Goal: Task Accomplishment & Management: Use online tool/utility

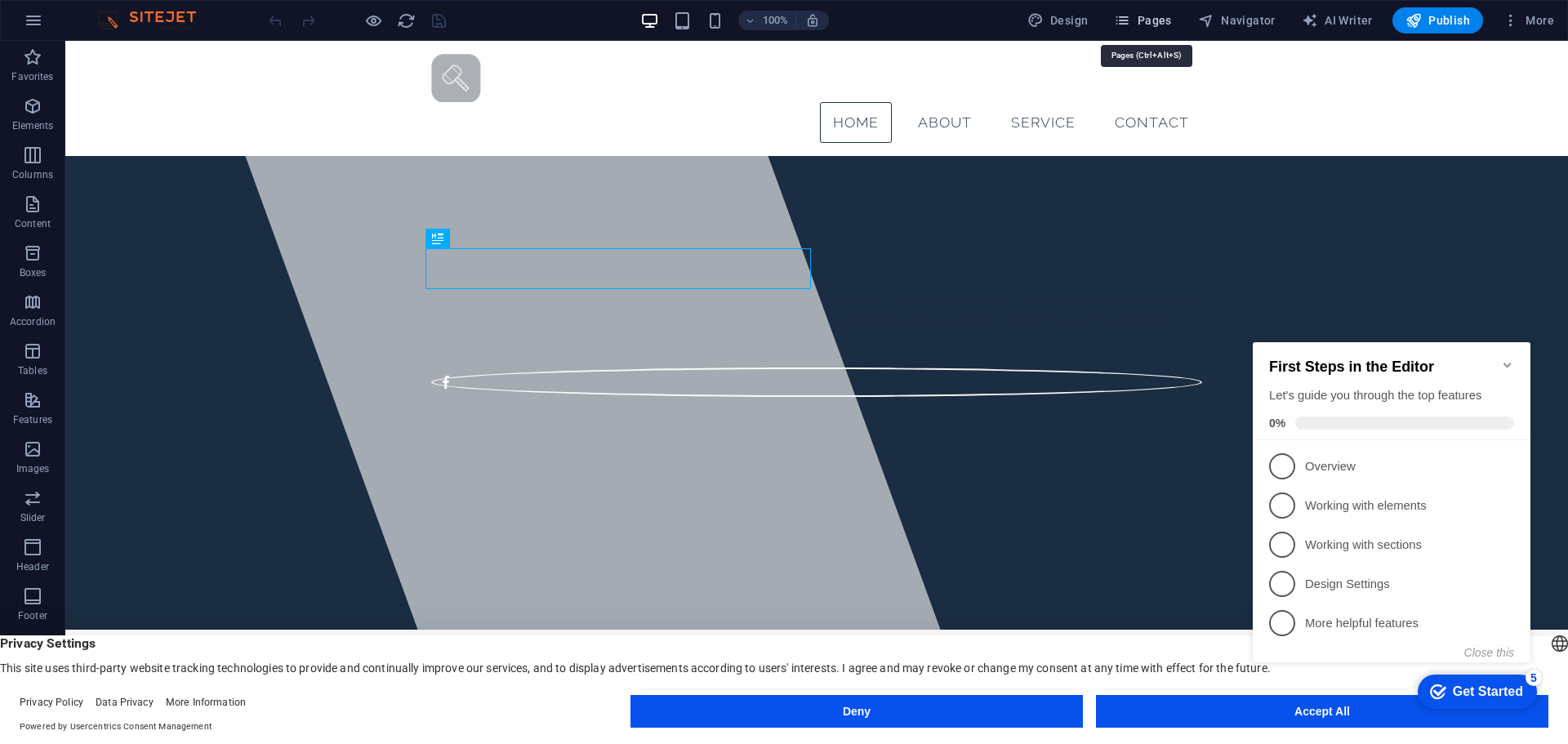
click at [1168, 29] on button "Pages" at bounding box center [1141, 20] width 70 height 26
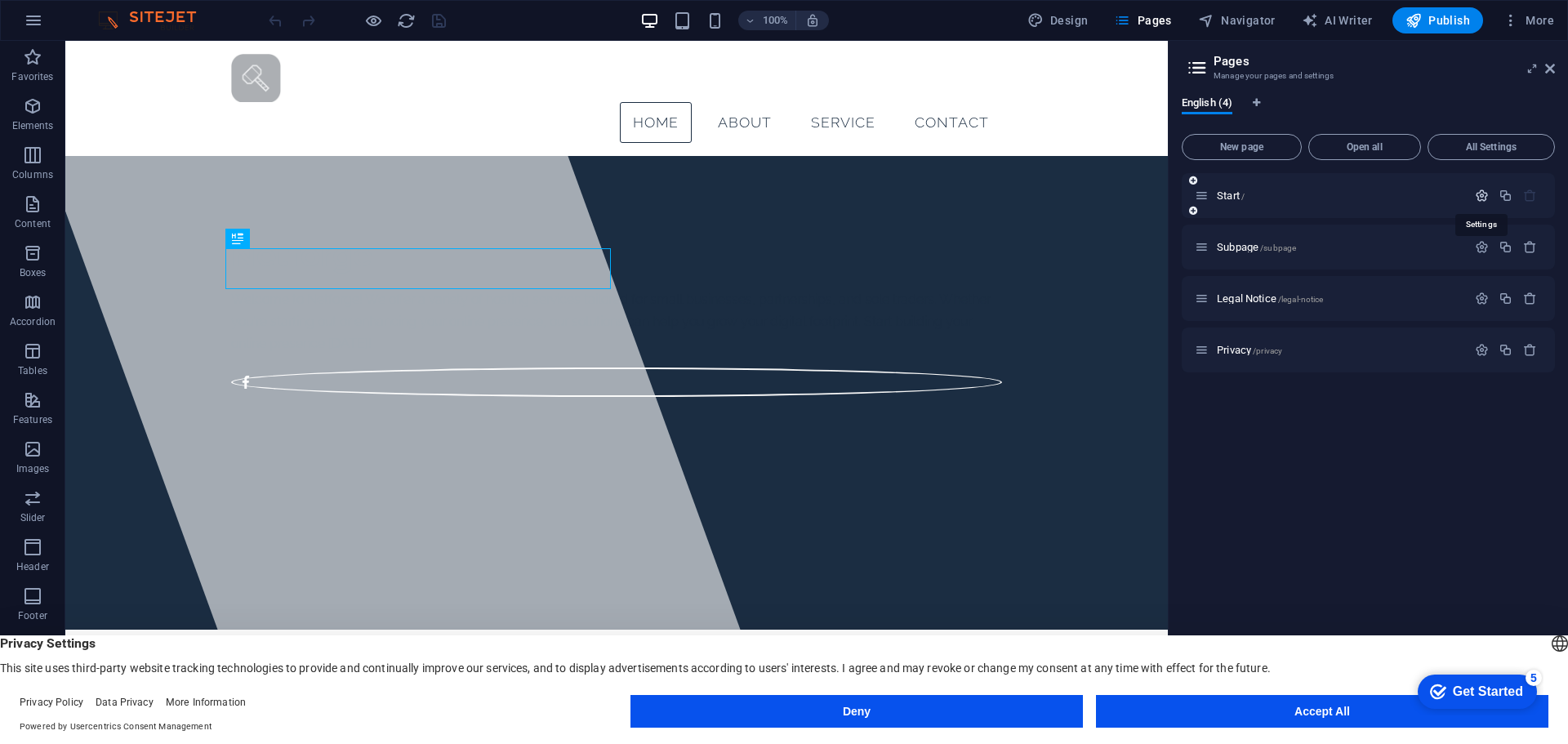
click at [1477, 193] on icon "button" at bounding box center [1482, 195] width 13 height 13
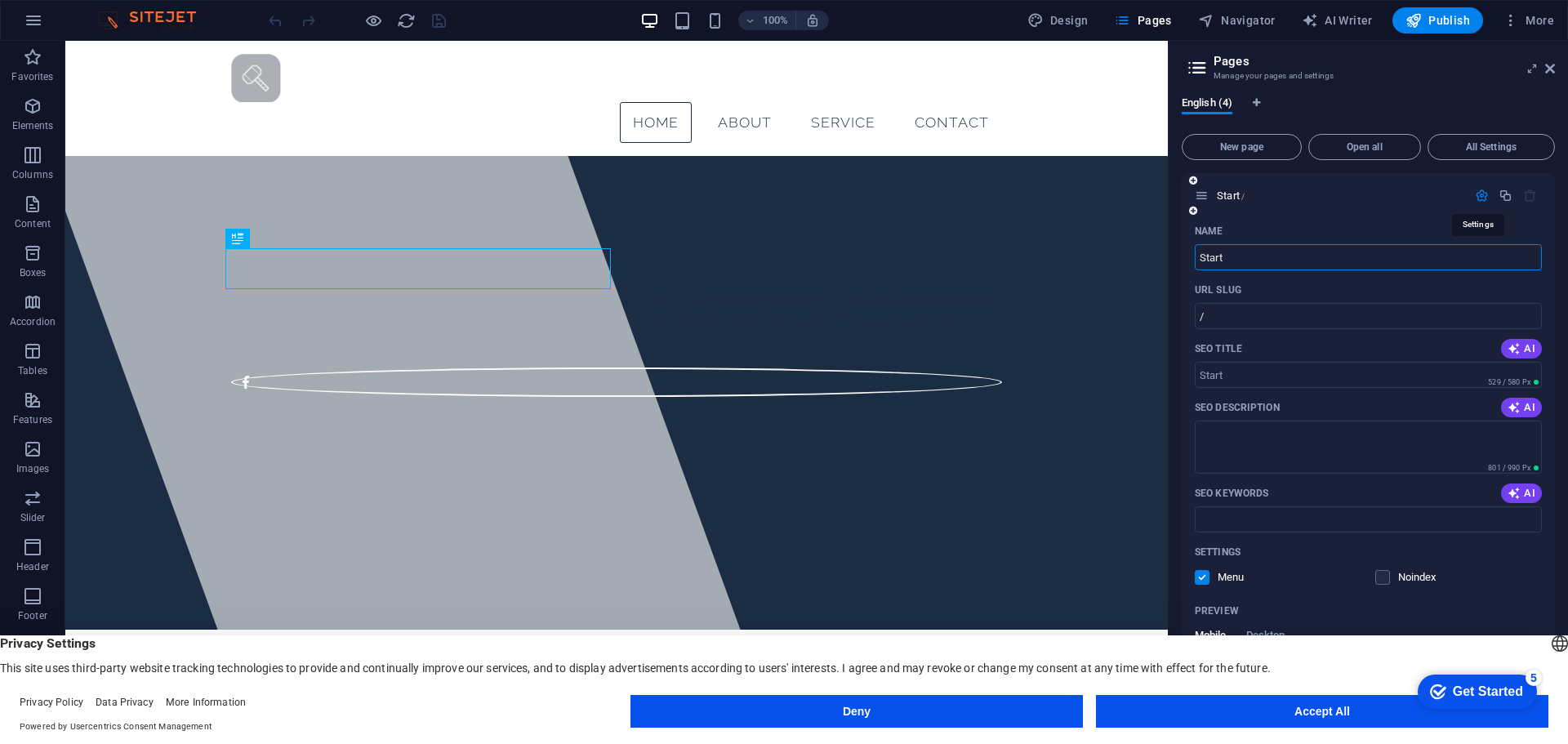
click at [1477, 193] on icon "button" at bounding box center [1482, 195] width 13 height 13
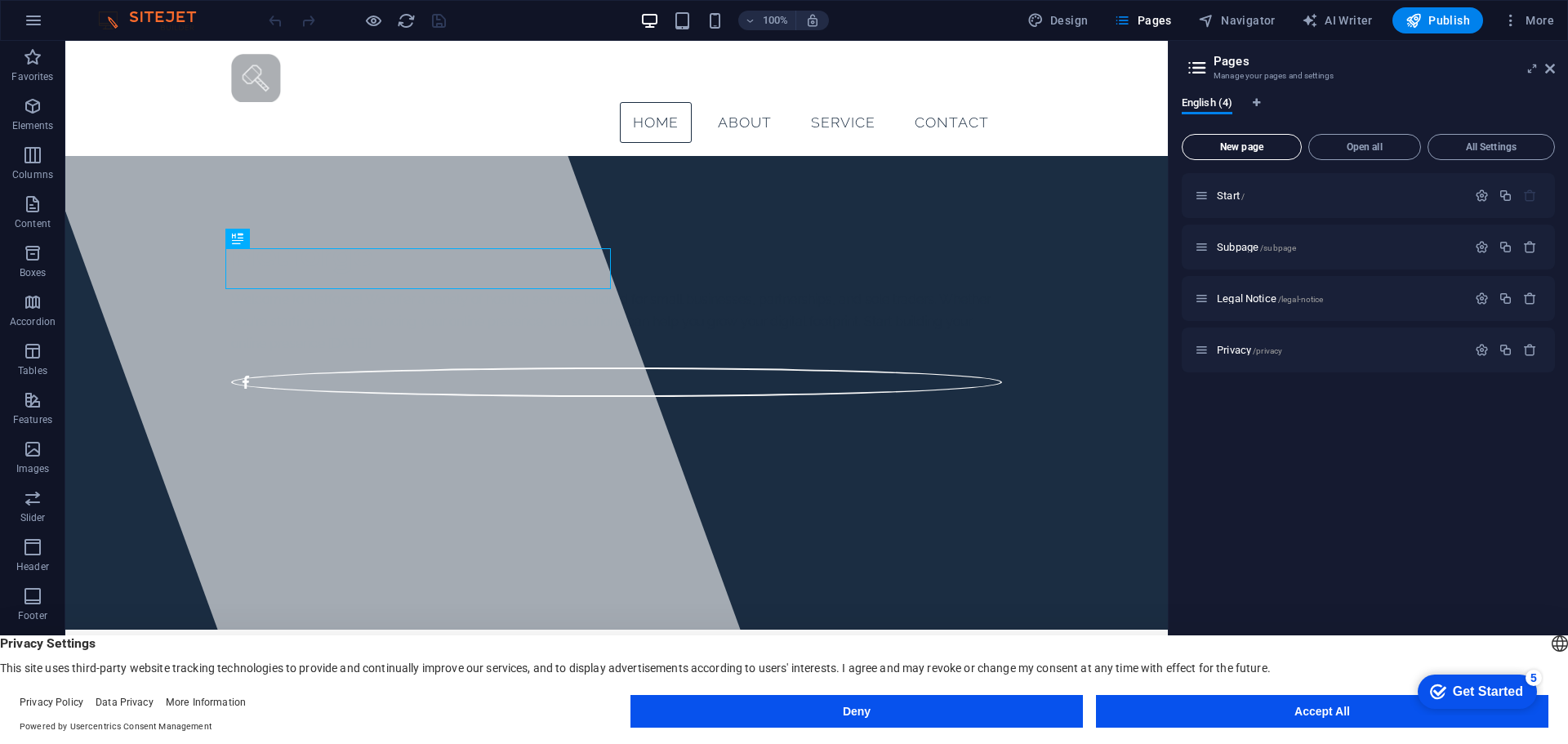
click at [1223, 139] on button "New page" at bounding box center [1241, 146] width 120 height 26
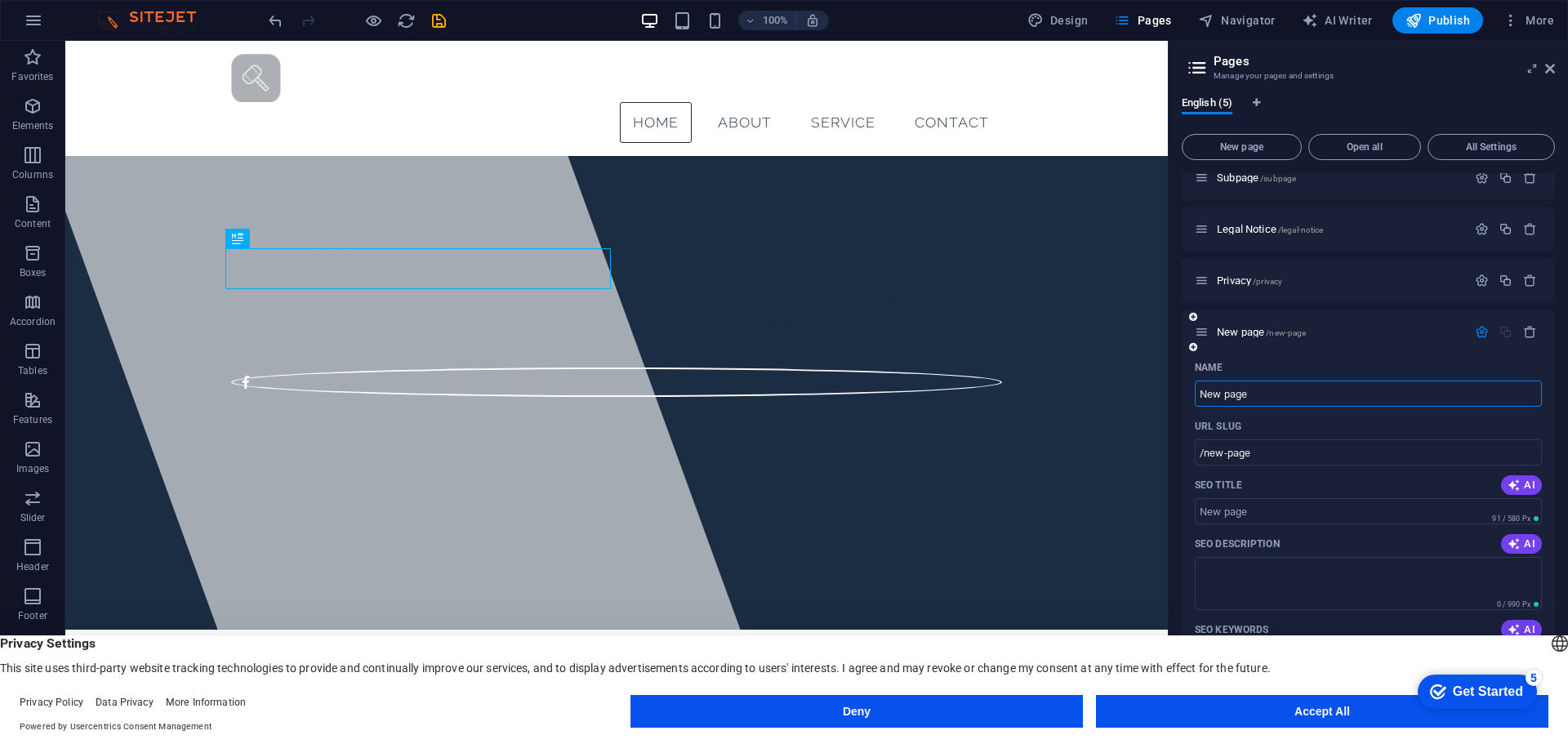
scroll to position [163, 0]
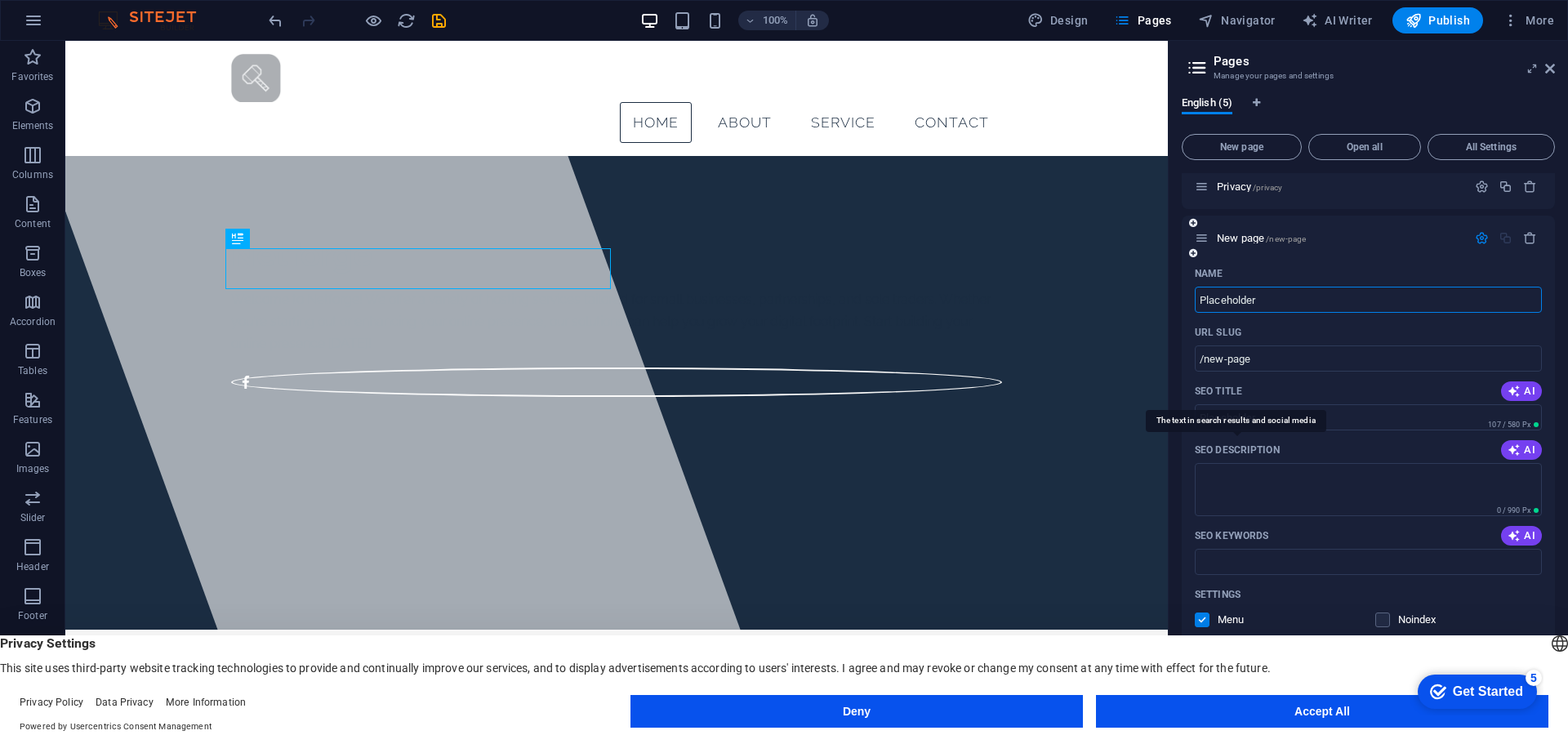
type input "Placeholder"
type input "/placeholder"
type input "Placeholder"
click at [1285, 399] on div "SEO Title AI" at bounding box center [1367, 391] width 347 height 26
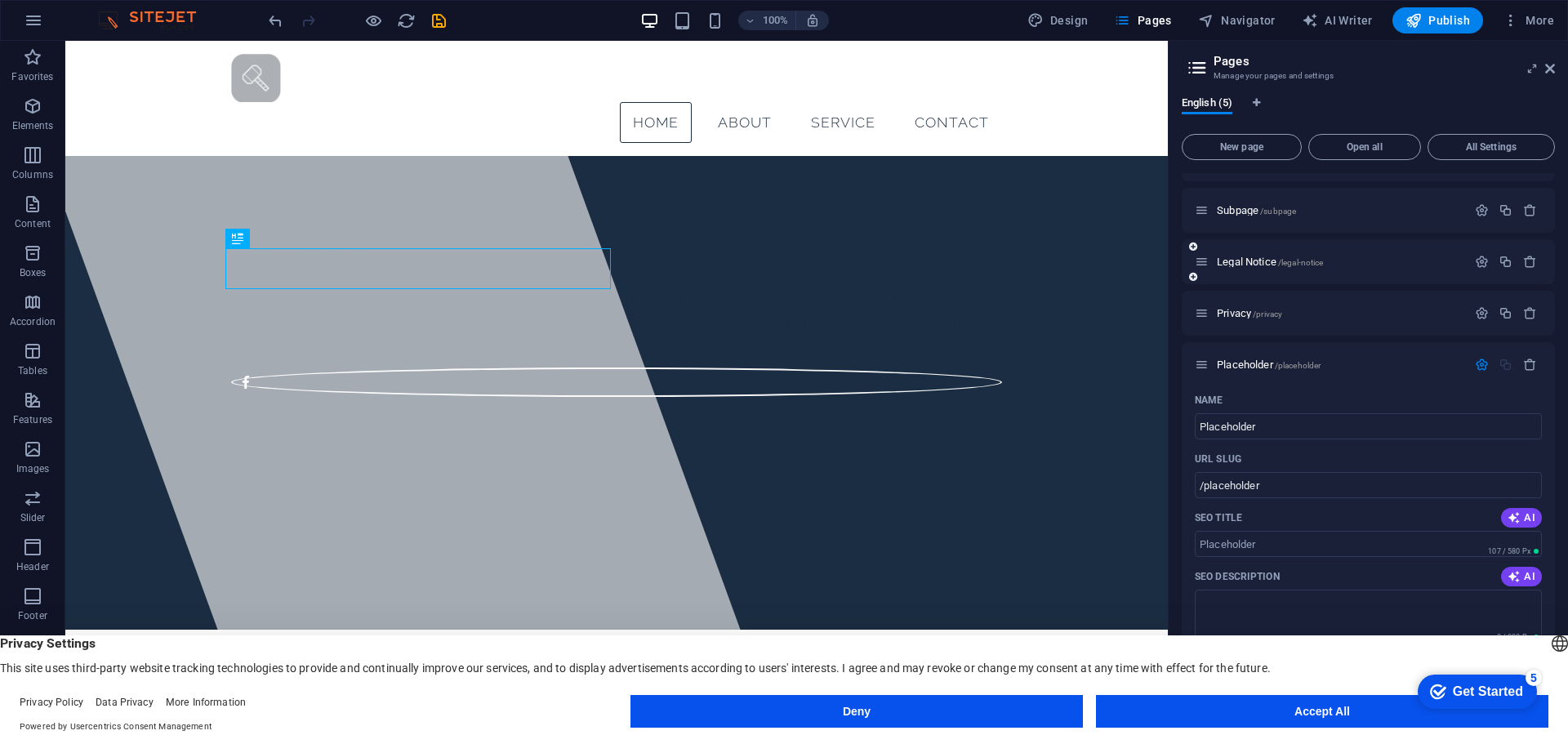
scroll to position [0, 0]
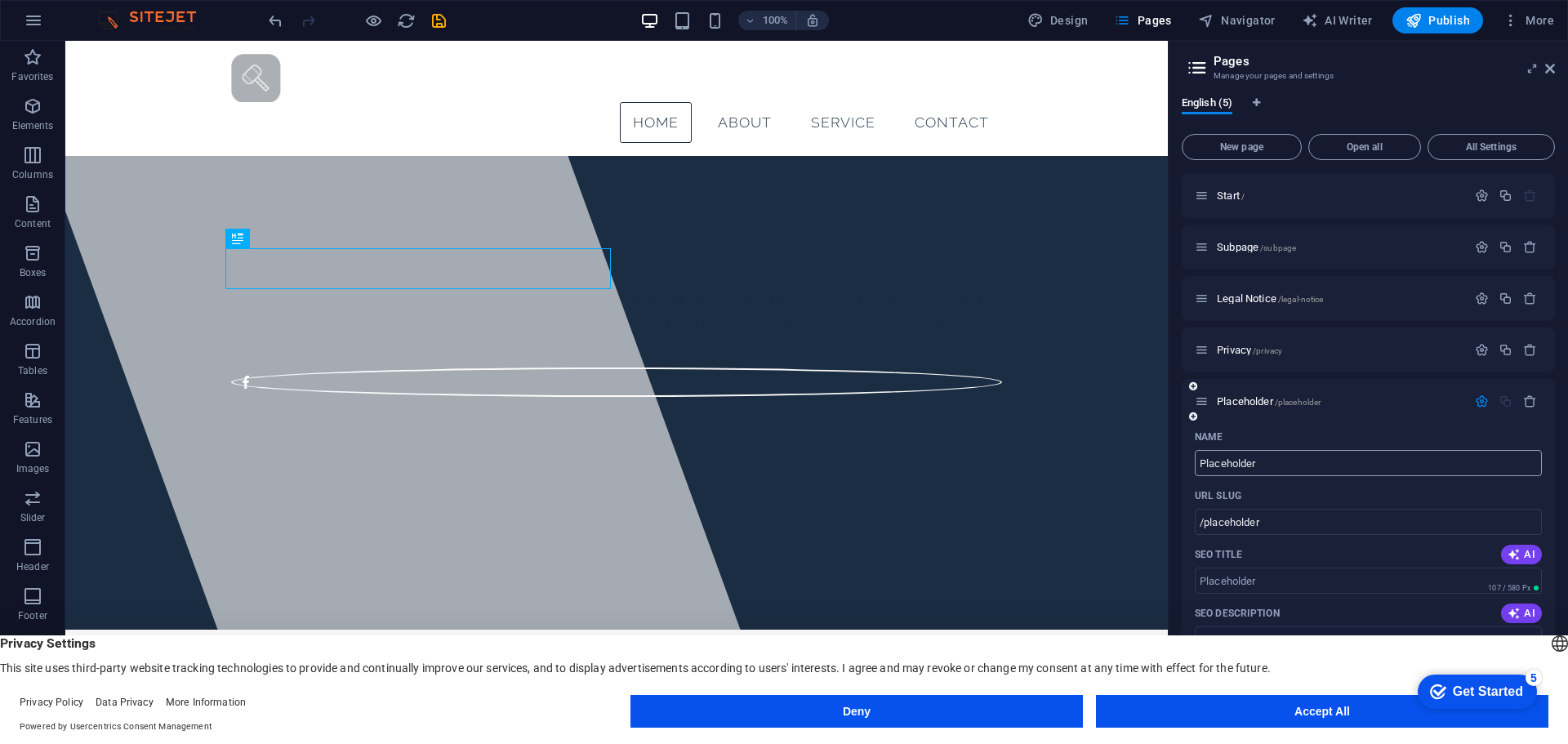
click at [1325, 471] on input "Placeholder" at bounding box center [1367, 462] width 347 height 26
click at [1340, 201] on div "Start /" at bounding box center [1330, 196] width 272 height 19
click at [1470, 199] on button "button" at bounding box center [1482, 195] width 24 height 13
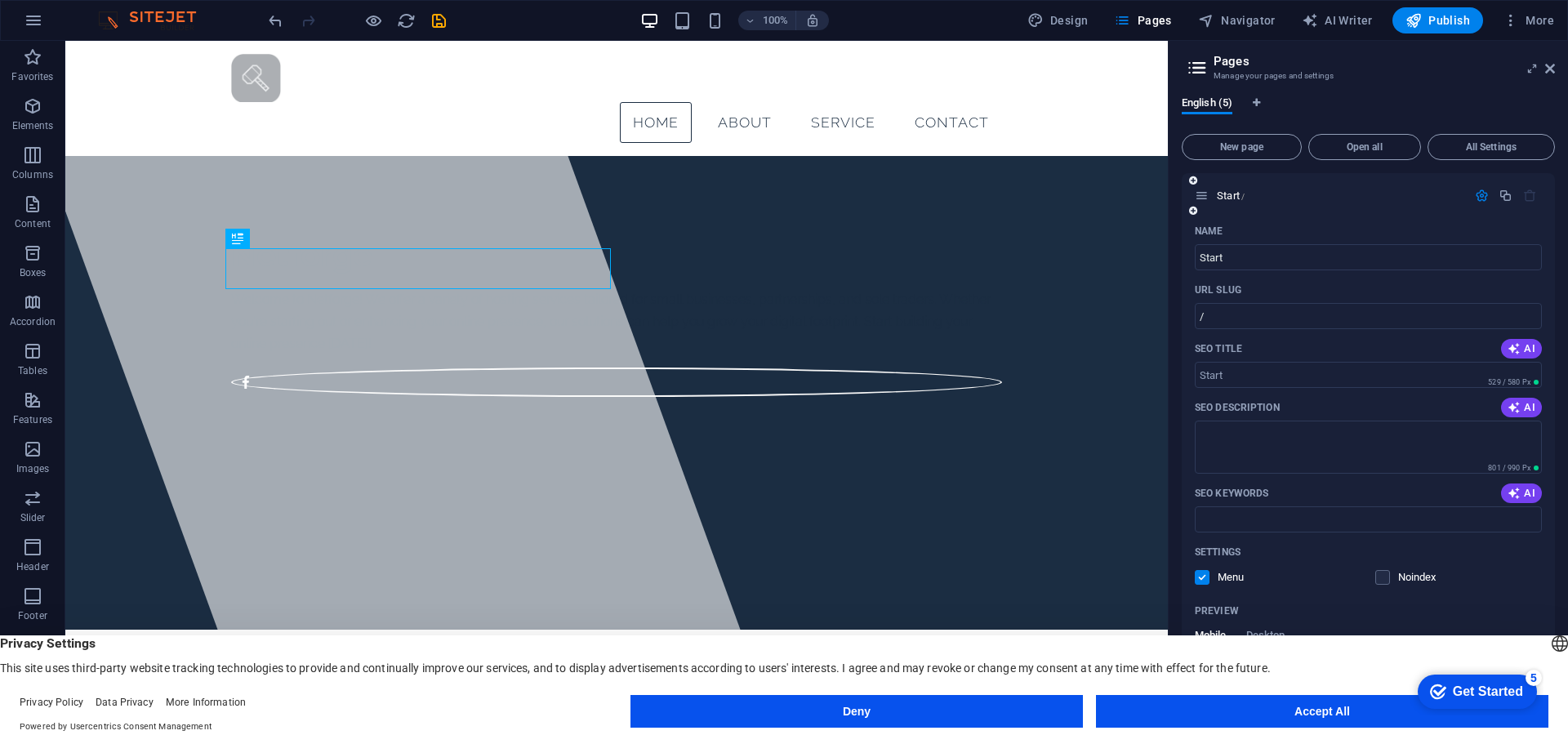
click at [1478, 189] on icon "button" at bounding box center [1482, 195] width 13 height 13
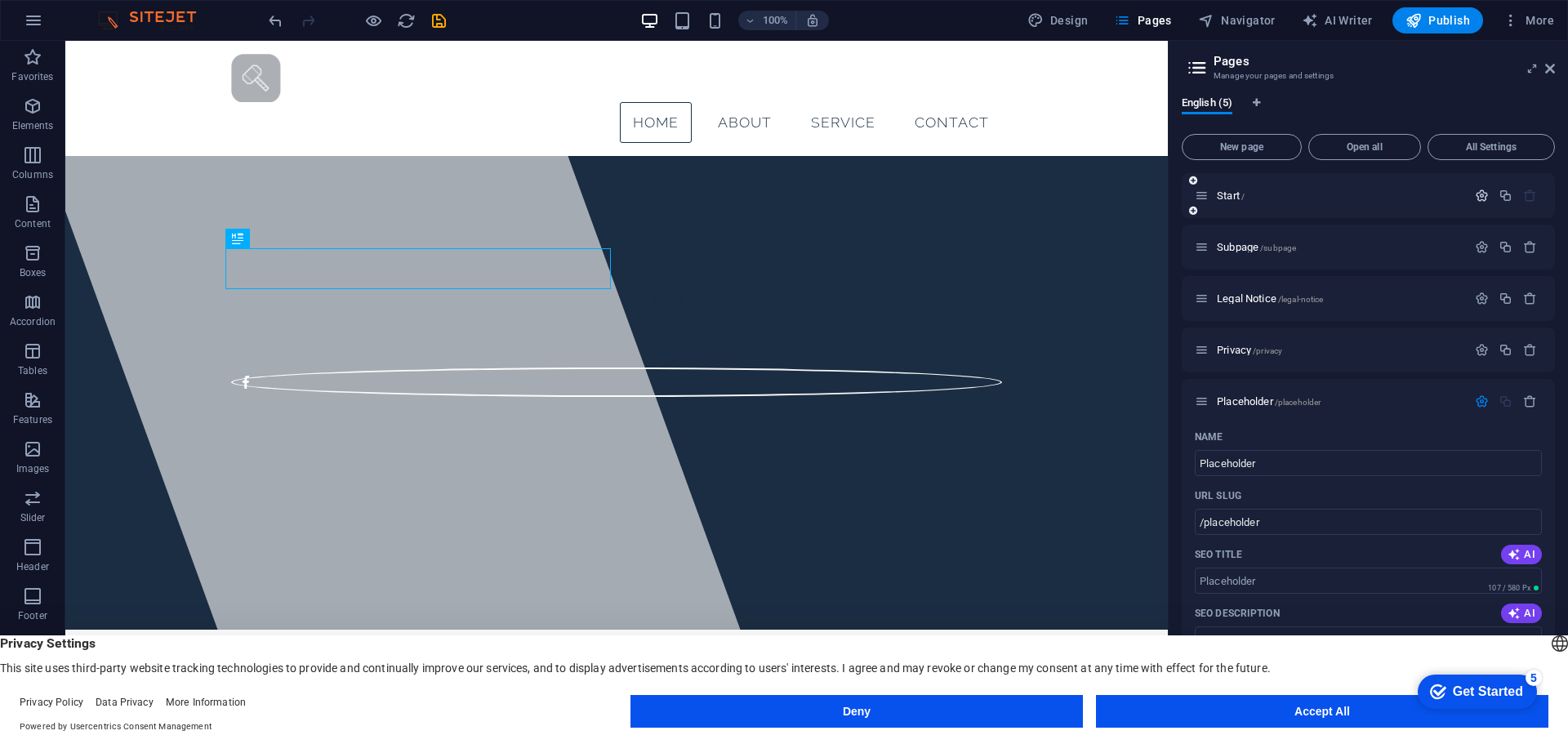
click at [1480, 189] on icon "button" at bounding box center [1482, 195] width 13 height 13
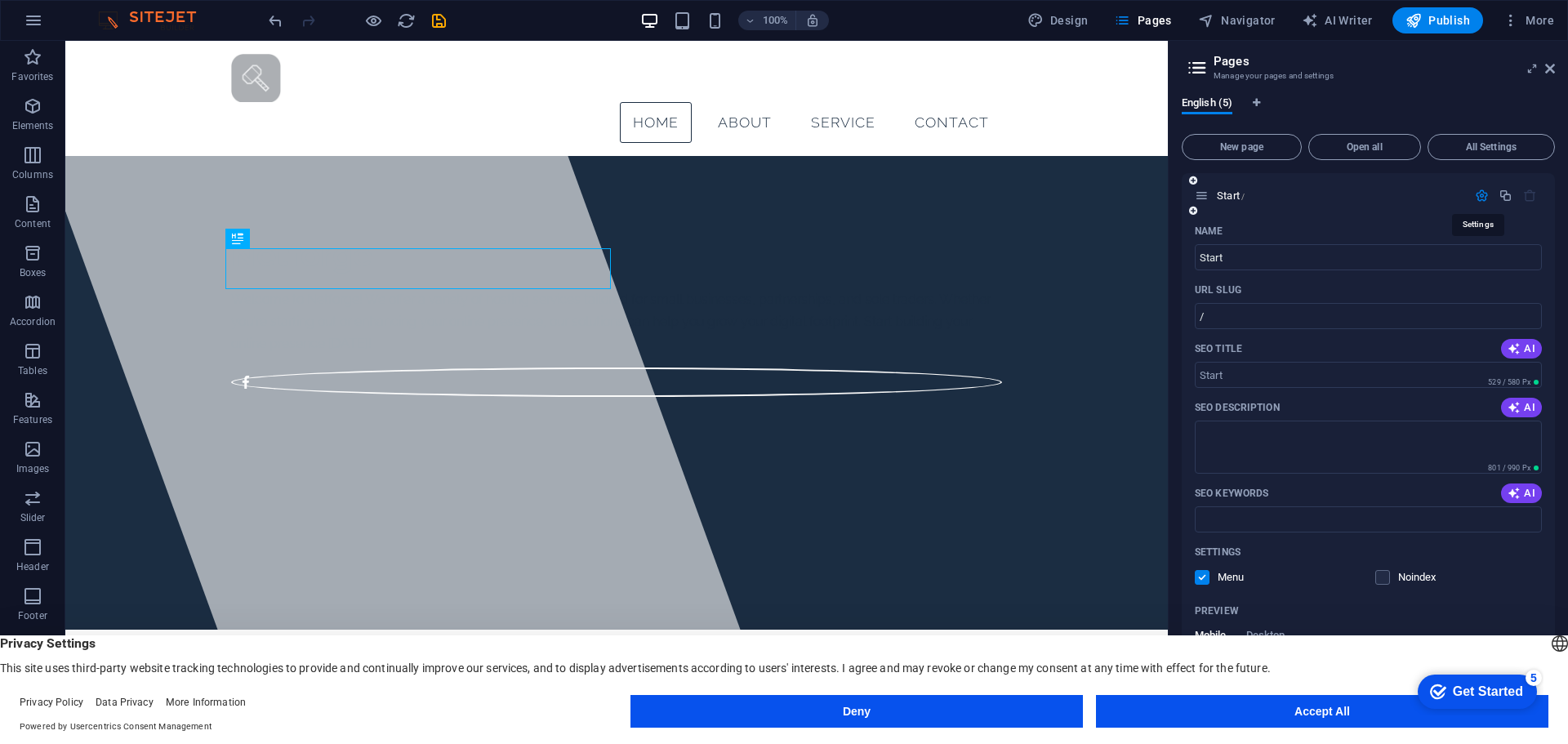
click at [1480, 189] on icon "button" at bounding box center [1482, 195] width 13 height 13
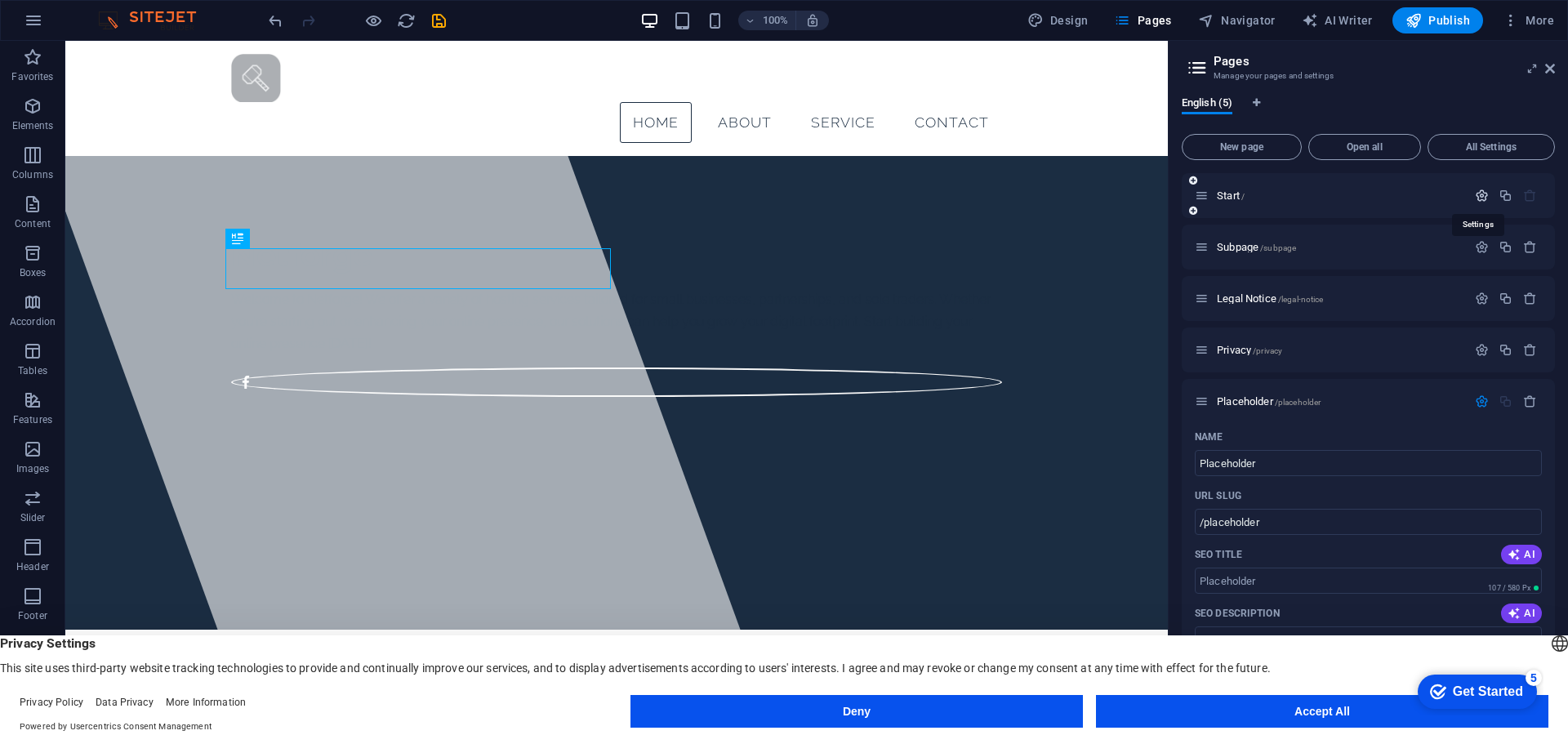
click at [1480, 189] on icon "button" at bounding box center [1482, 195] width 13 height 13
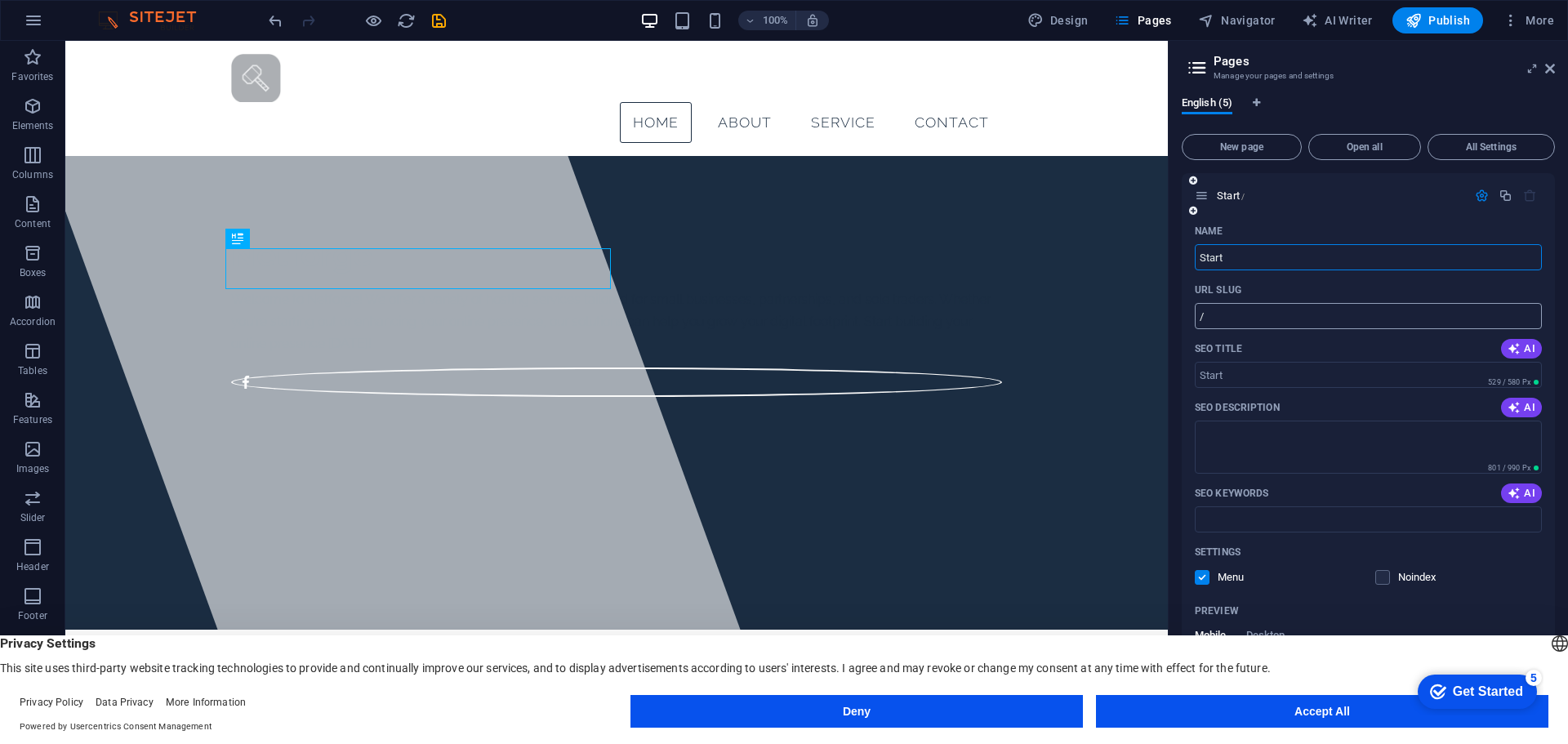
click at [1248, 315] on input "/" at bounding box center [1367, 315] width 347 height 26
type input "/start"
click at [1478, 193] on icon "button" at bounding box center [1482, 195] width 13 height 13
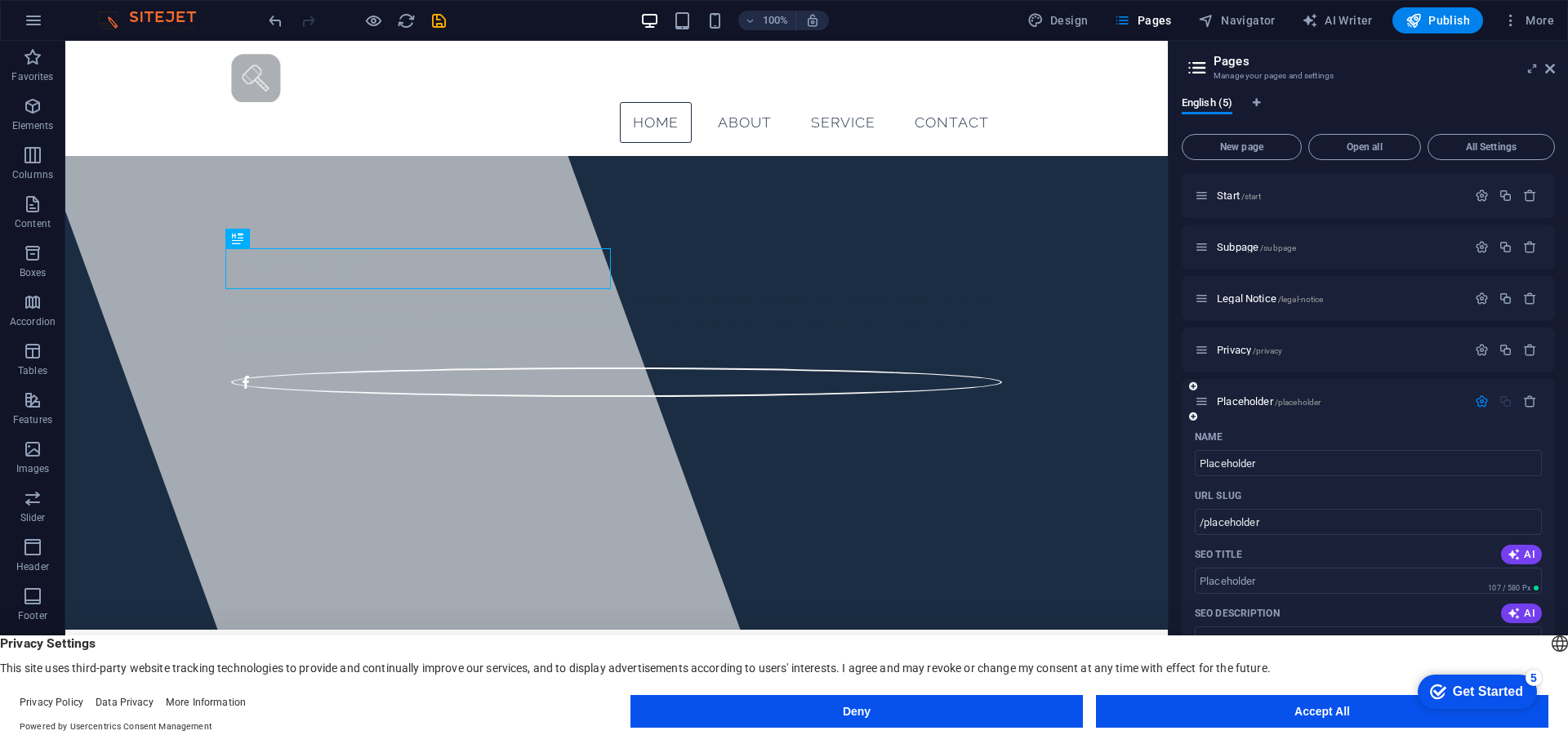
scroll to position [245, 0]
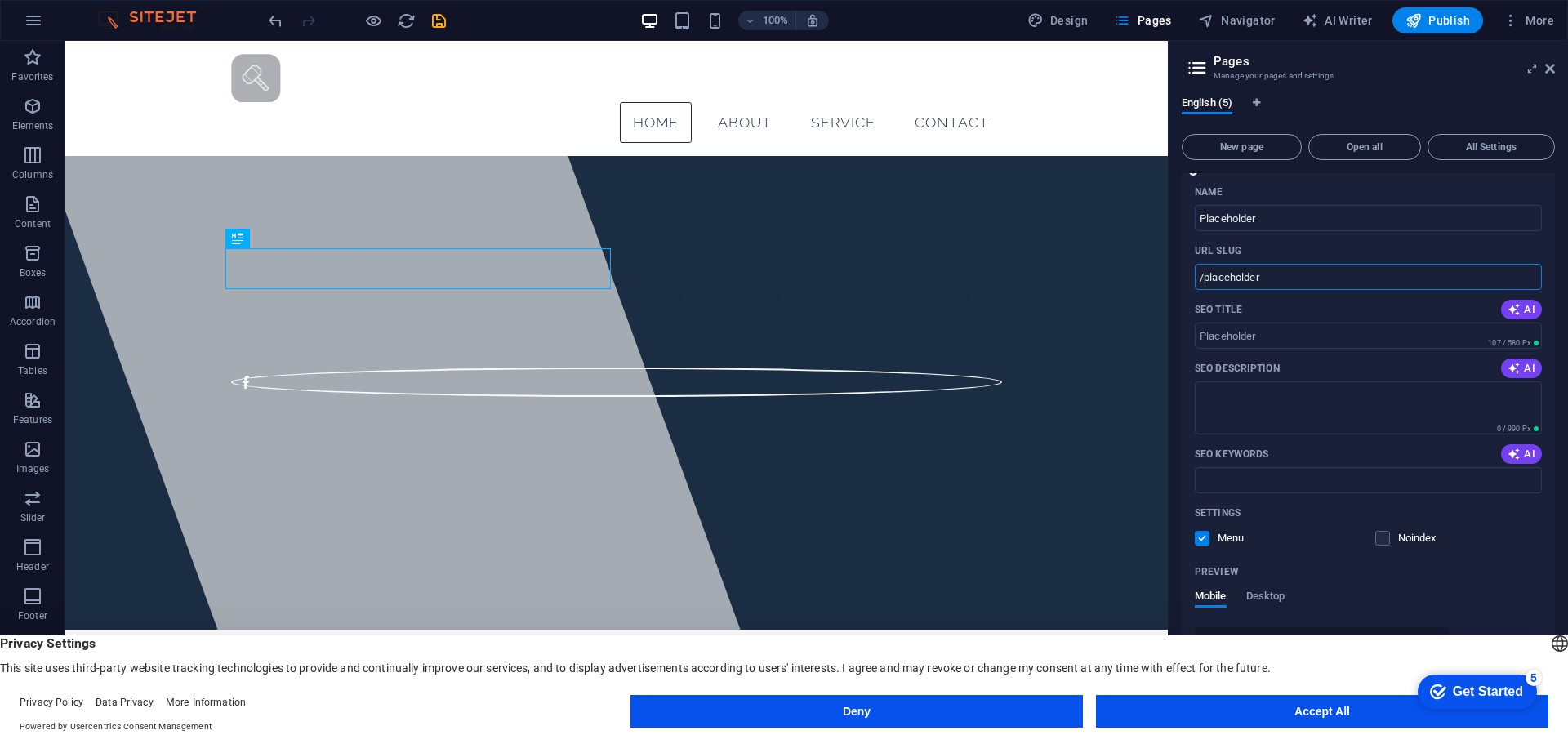
drag, startPoint x: 1360, startPoint y: 281, endPoint x: 1205, endPoint y: 282, distance: 155.0
click at [1205, 282] on input "/placeholder" at bounding box center [1367, 277] width 347 height 26
type input "/"
click at [1277, 321] on div "SEO Title AI" at bounding box center [1367, 310] width 347 height 26
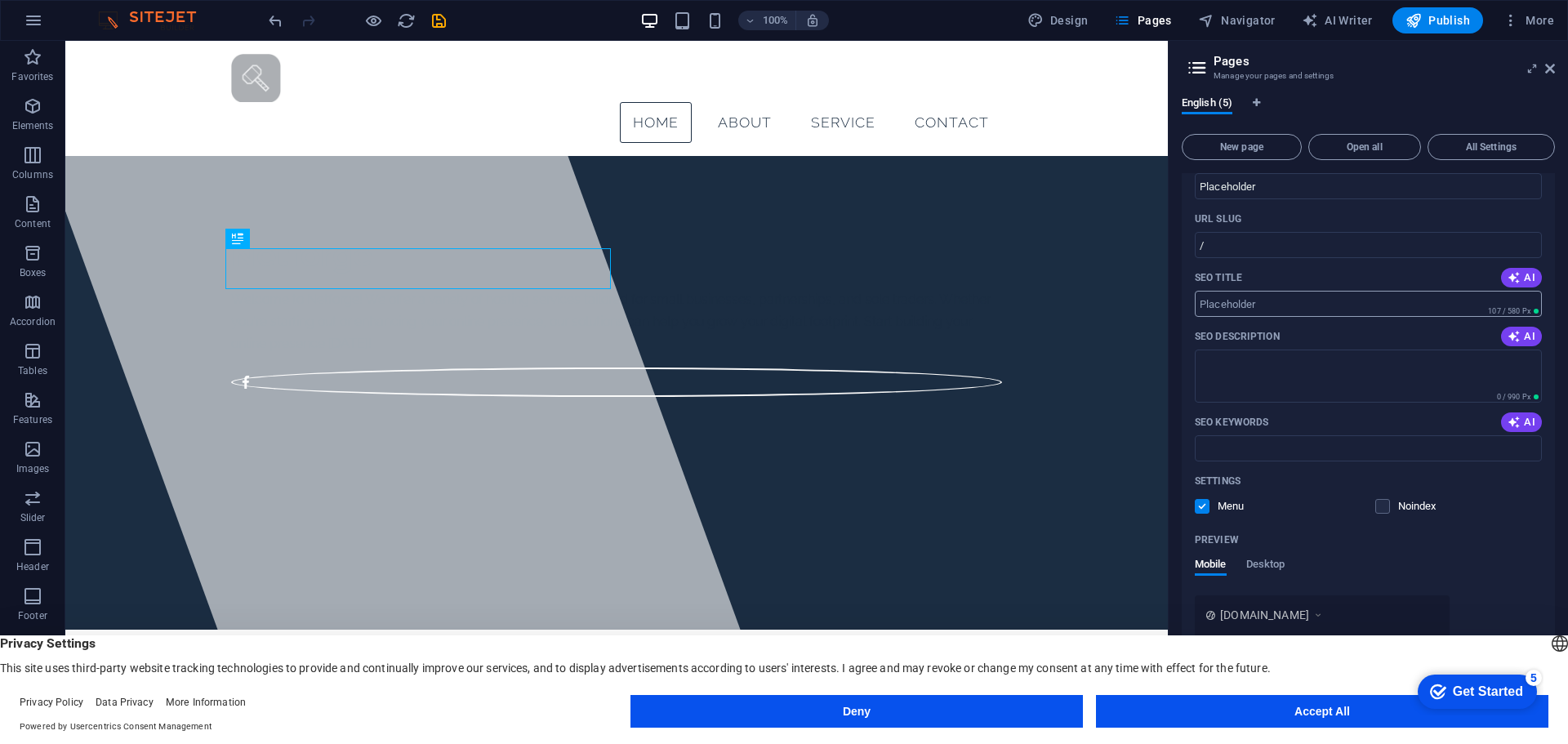
scroll to position [295, 0]
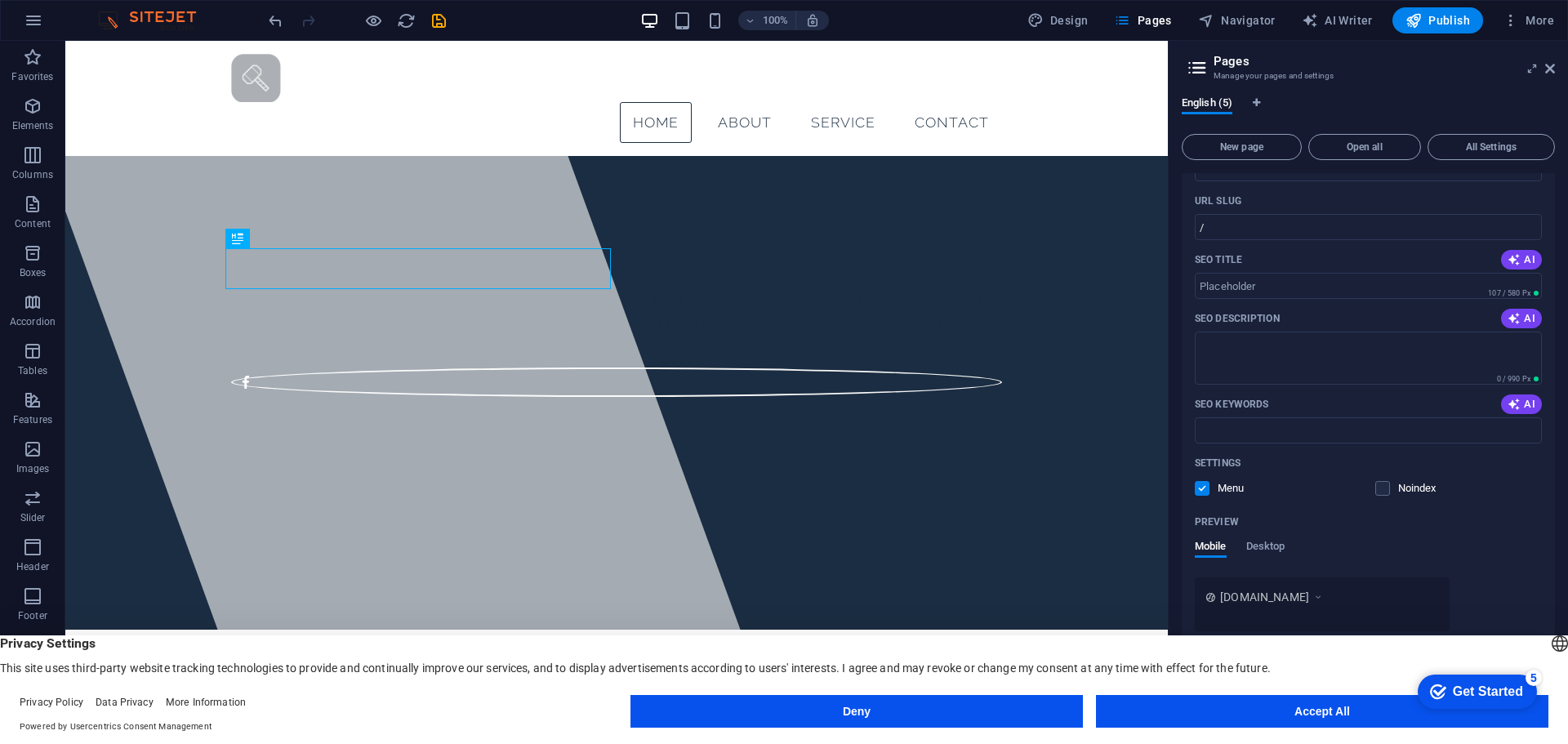
click at [1190, 484] on div "Name Placeholder ​ URL SLUG / ​ SEO Title AI ​ 107 / 580 Px SEO Description AI …" at bounding box center [1368, 413] width 373 height 569
click at [1198, 488] on label at bounding box center [1201, 488] width 14 height 14
click at [0, 0] on input "checkbox" at bounding box center [0, 0] width 0 height 0
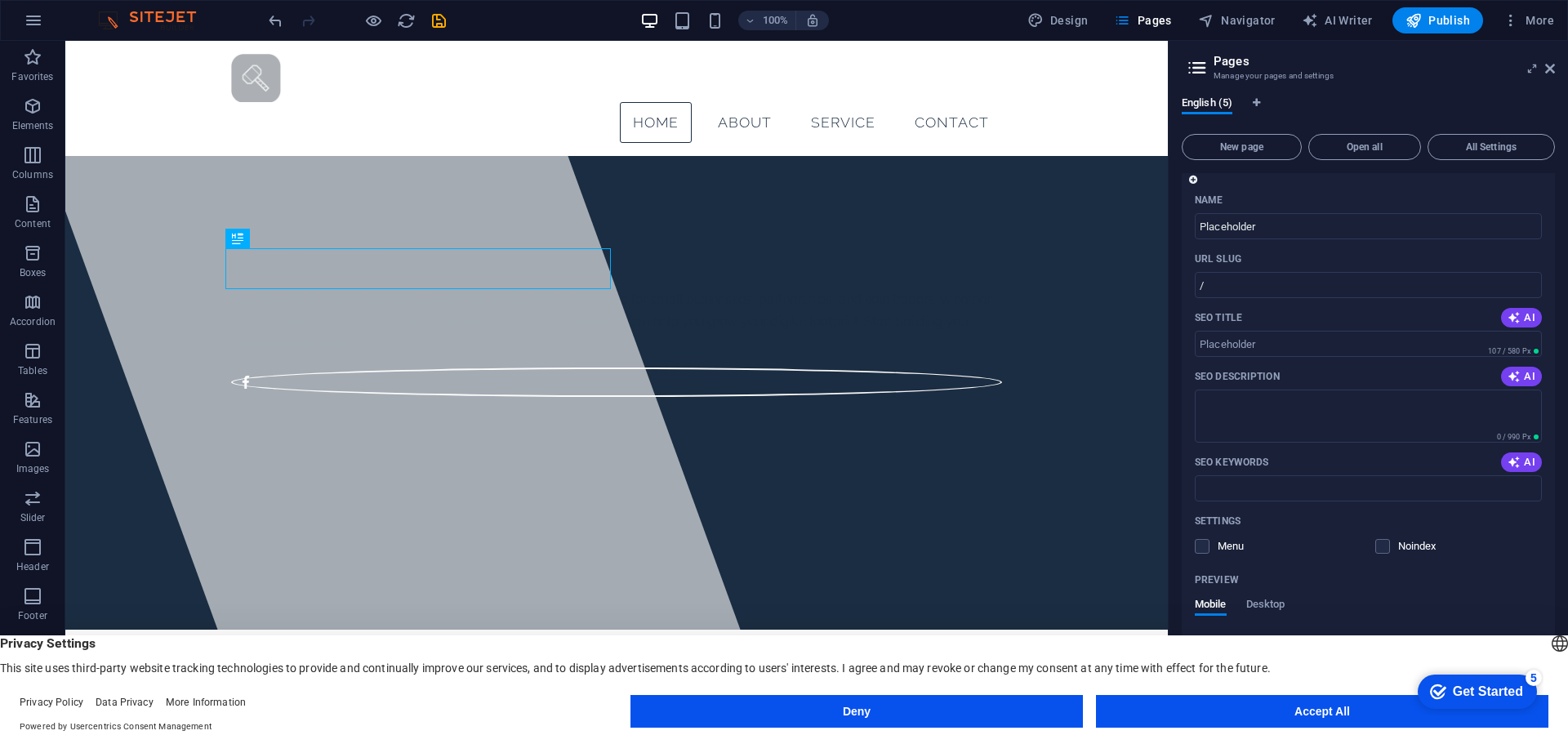
scroll to position [213, 0]
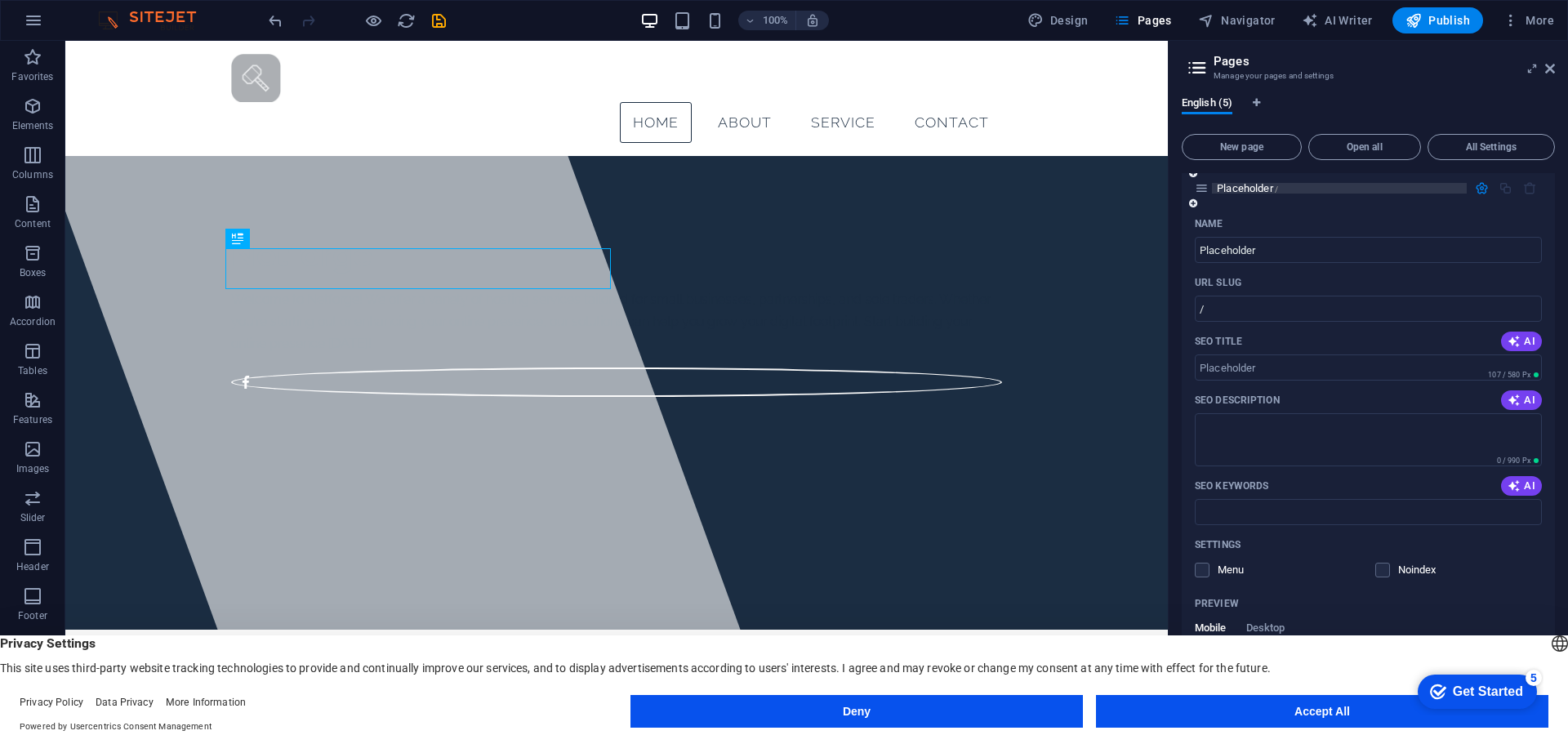
click at [1225, 183] on span "Placeholder /" at bounding box center [1247, 188] width 61 height 12
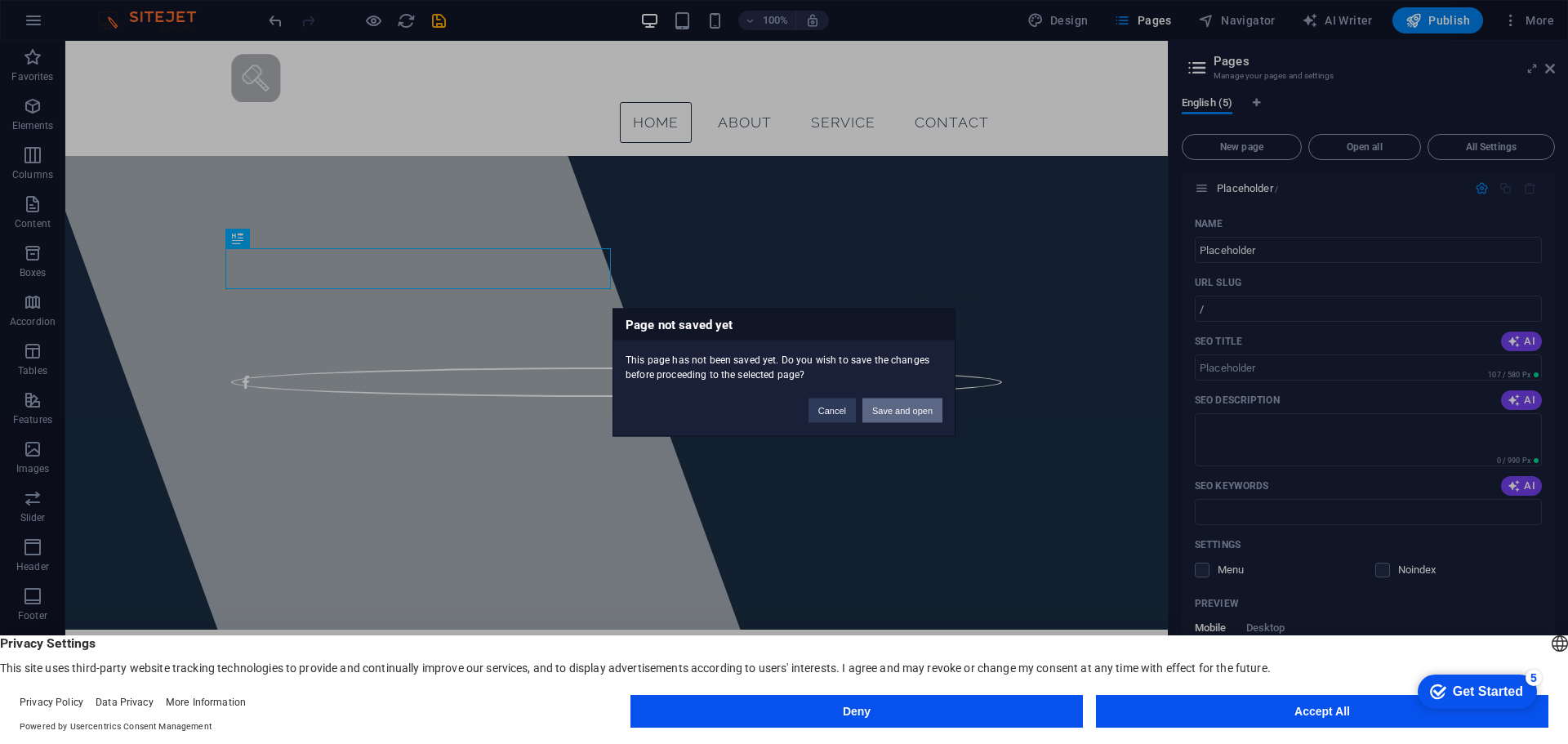
click at [895, 409] on button "Save and open" at bounding box center [902, 409] width 80 height 24
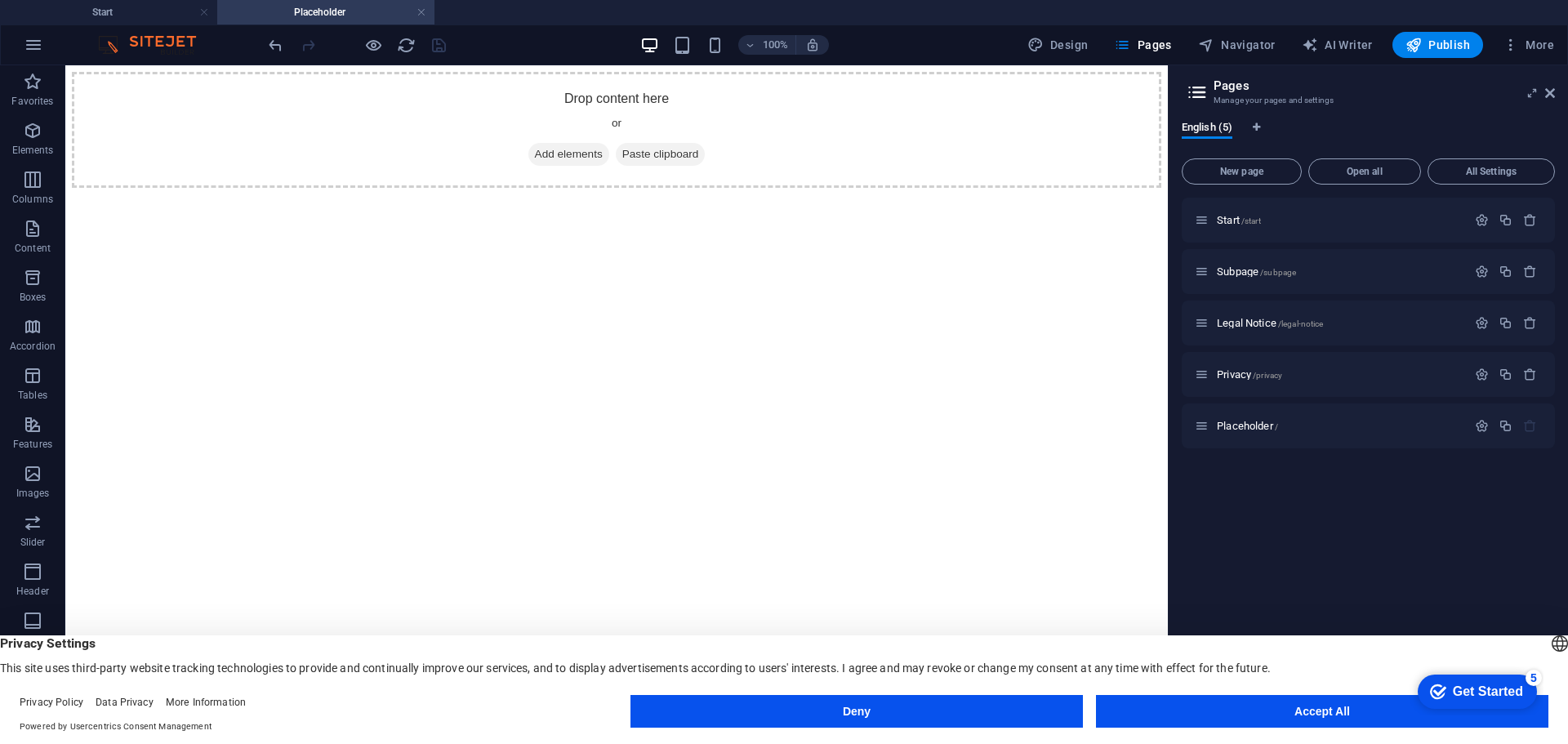
scroll to position [0, 0]
click at [569, 166] on span "Add elements" at bounding box center [569, 155] width 81 height 23
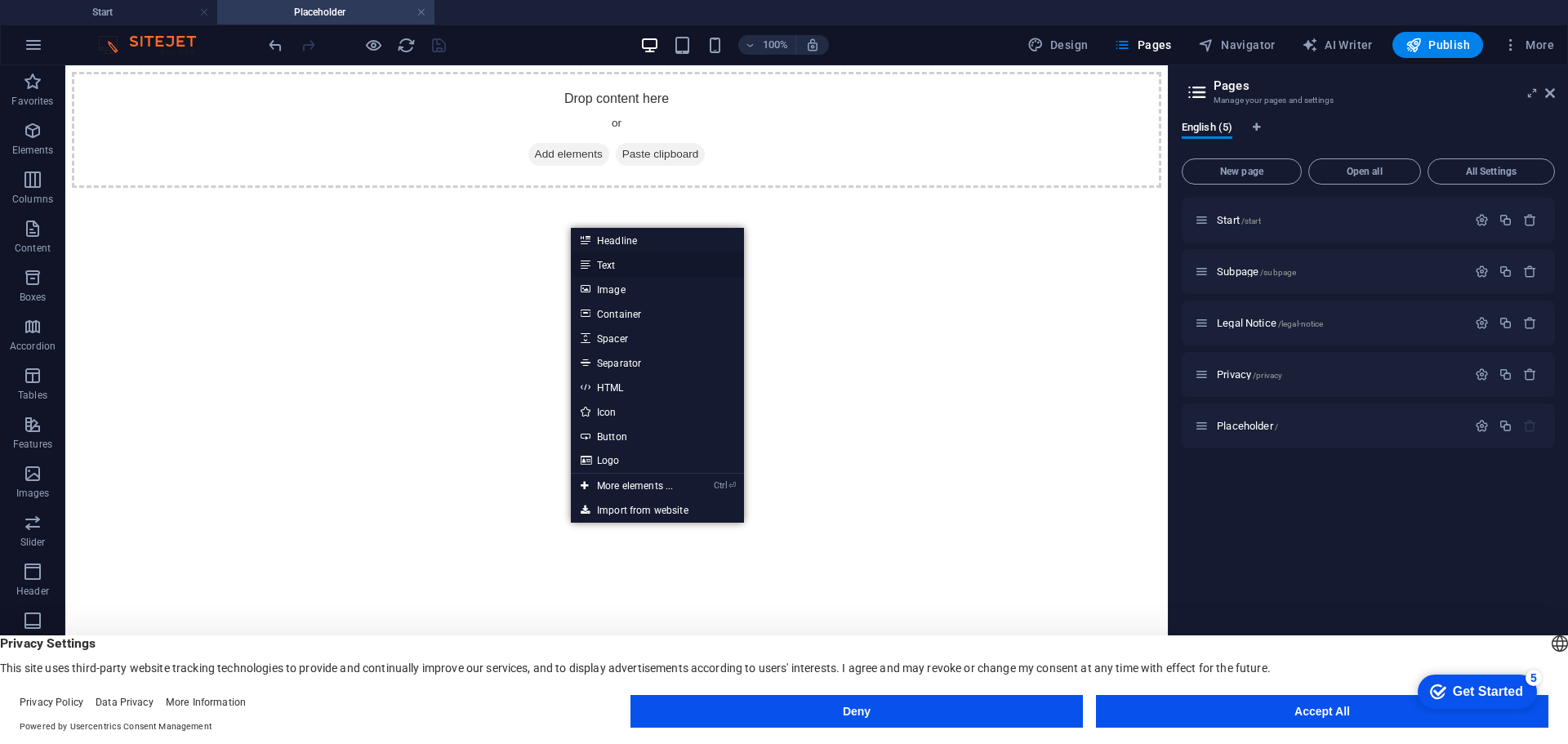
click at [644, 269] on link "Text" at bounding box center [657, 264] width 173 height 24
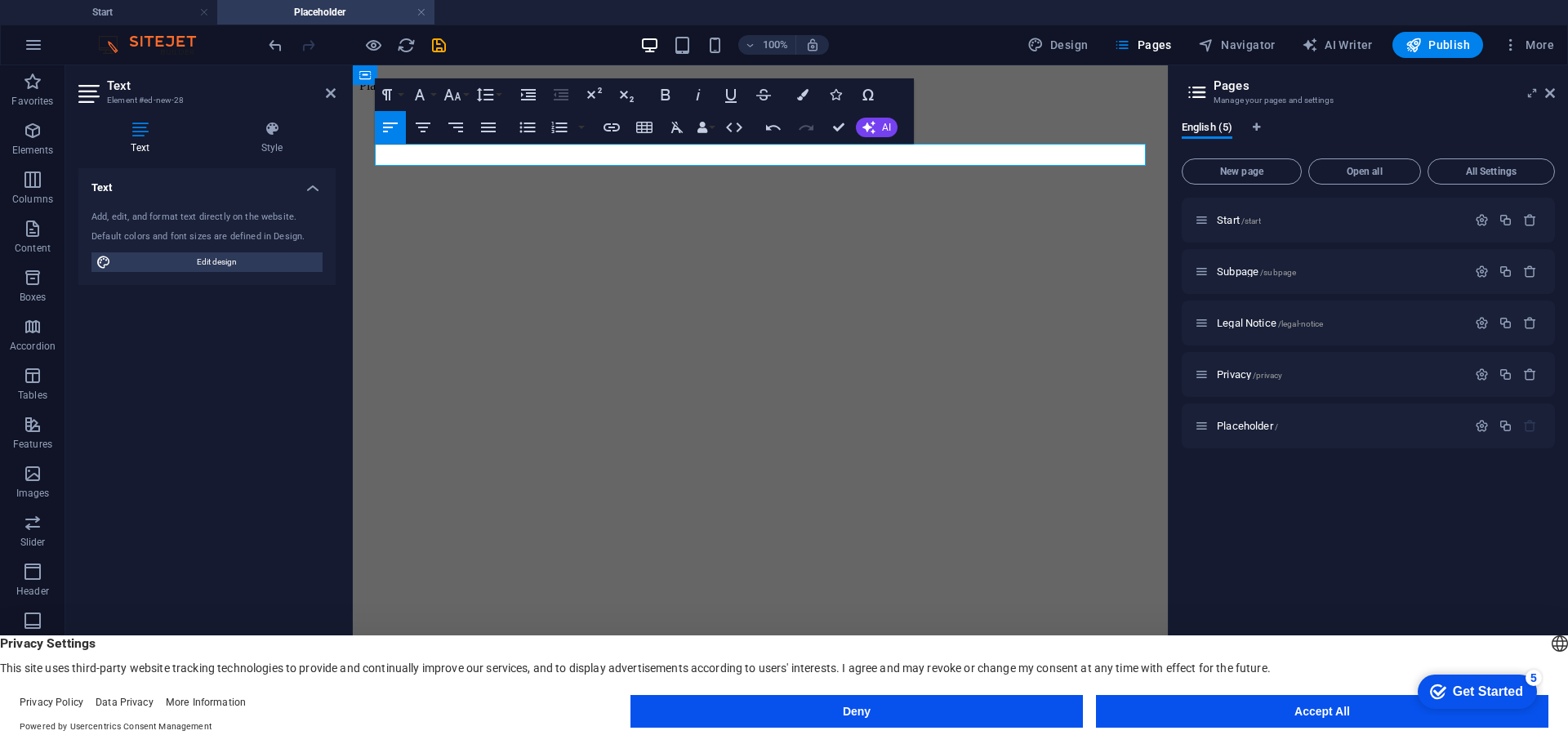
click at [861, 106] on html "Placeholder...." at bounding box center [760, 86] width 815 height 40
click at [873, 130] on icon "button" at bounding box center [870, 128] width 13 height 13
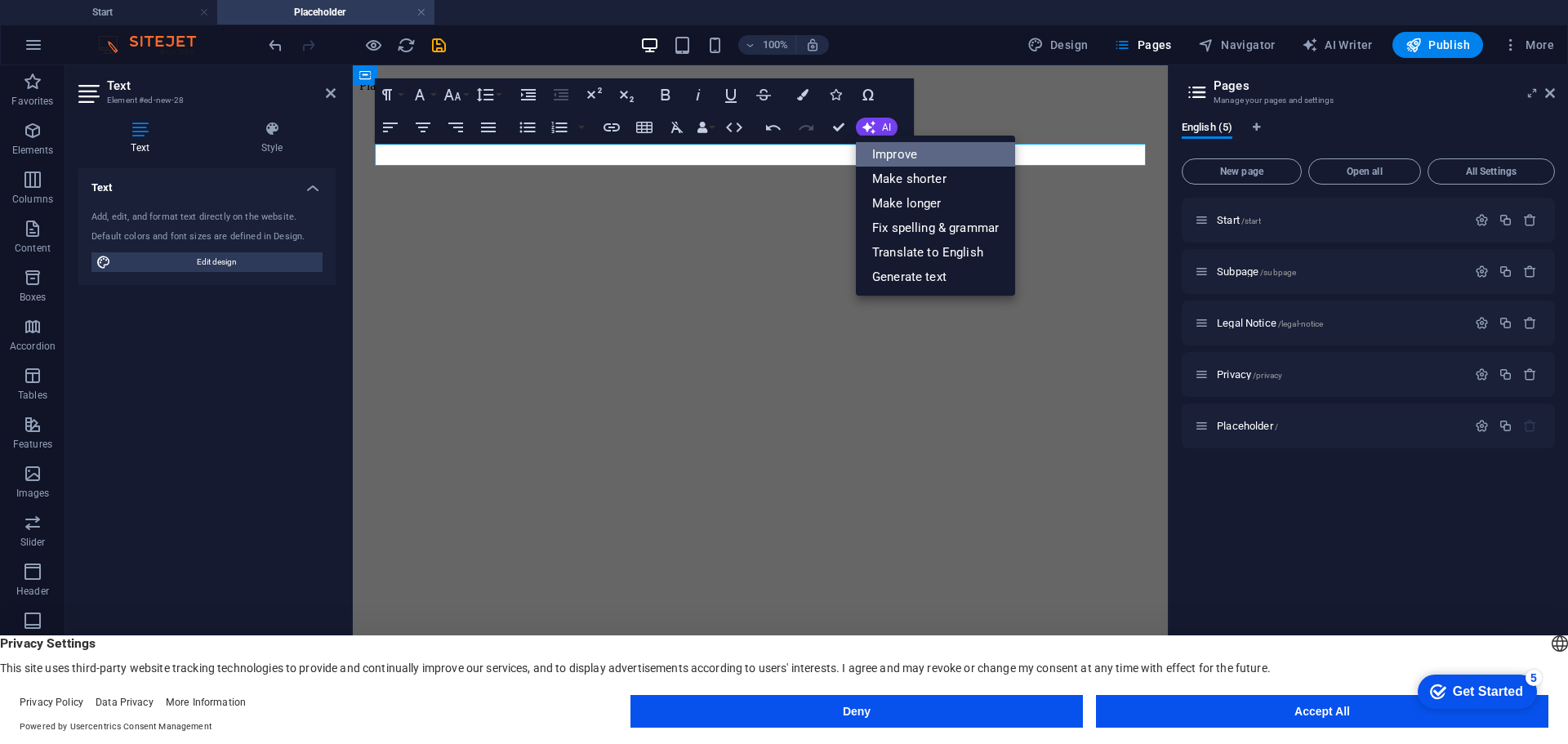
click at [894, 156] on link "Improve" at bounding box center [936, 154] width 159 height 24
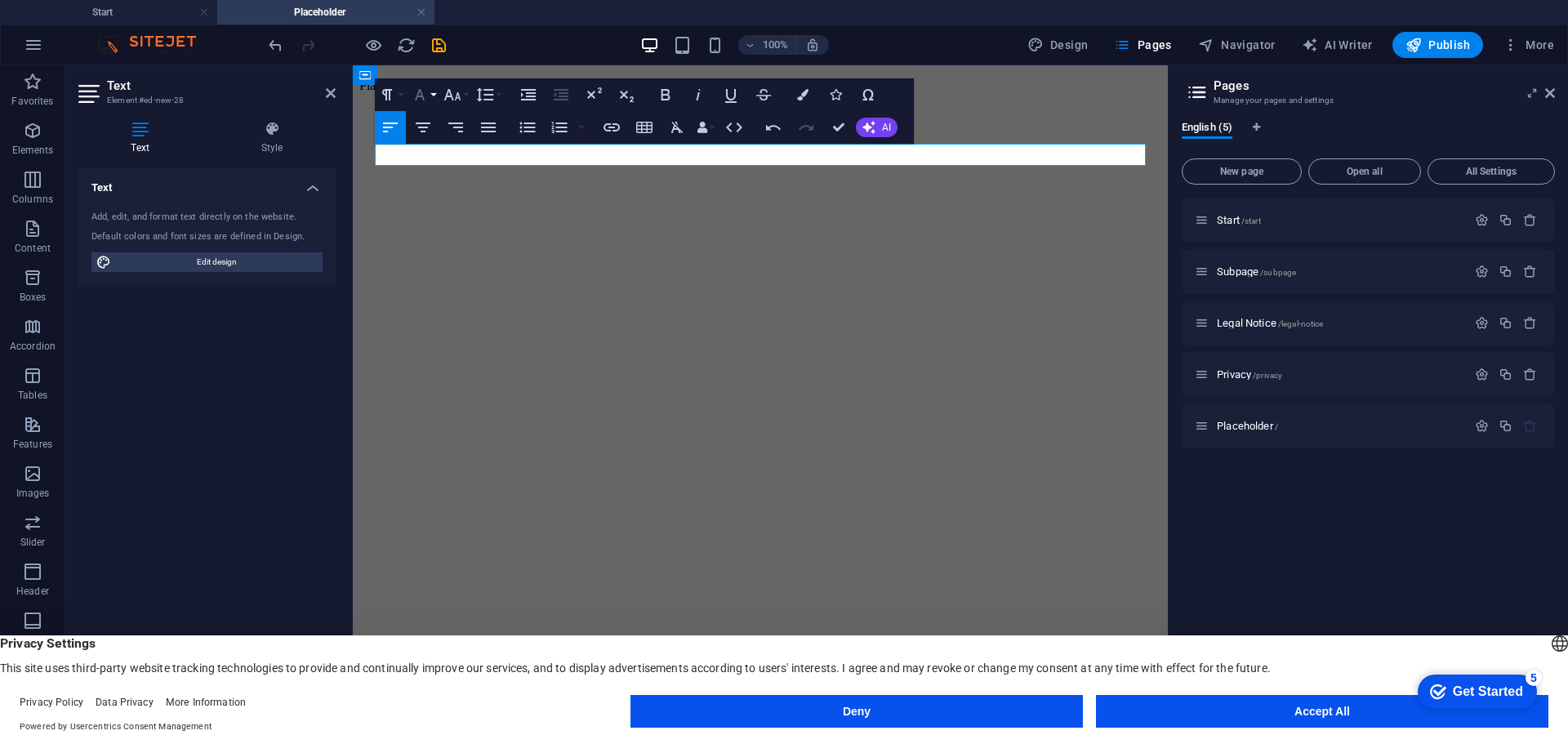
click at [429, 101] on button "Font Family" at bounding box center [423, 95] width 31 height 33
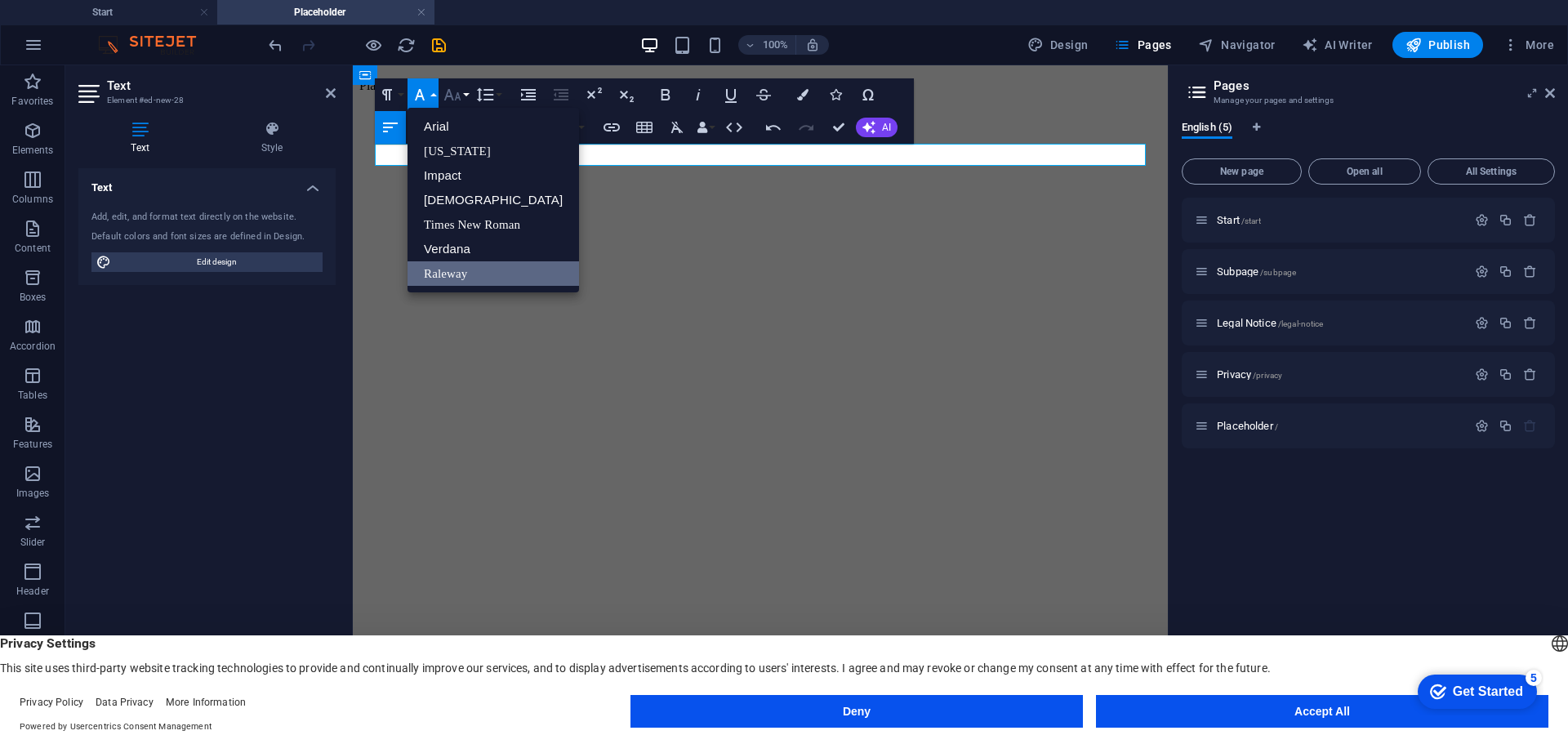
click at [443, 95] on icon "button" at bounding box center [453, 94] width 19 height 19
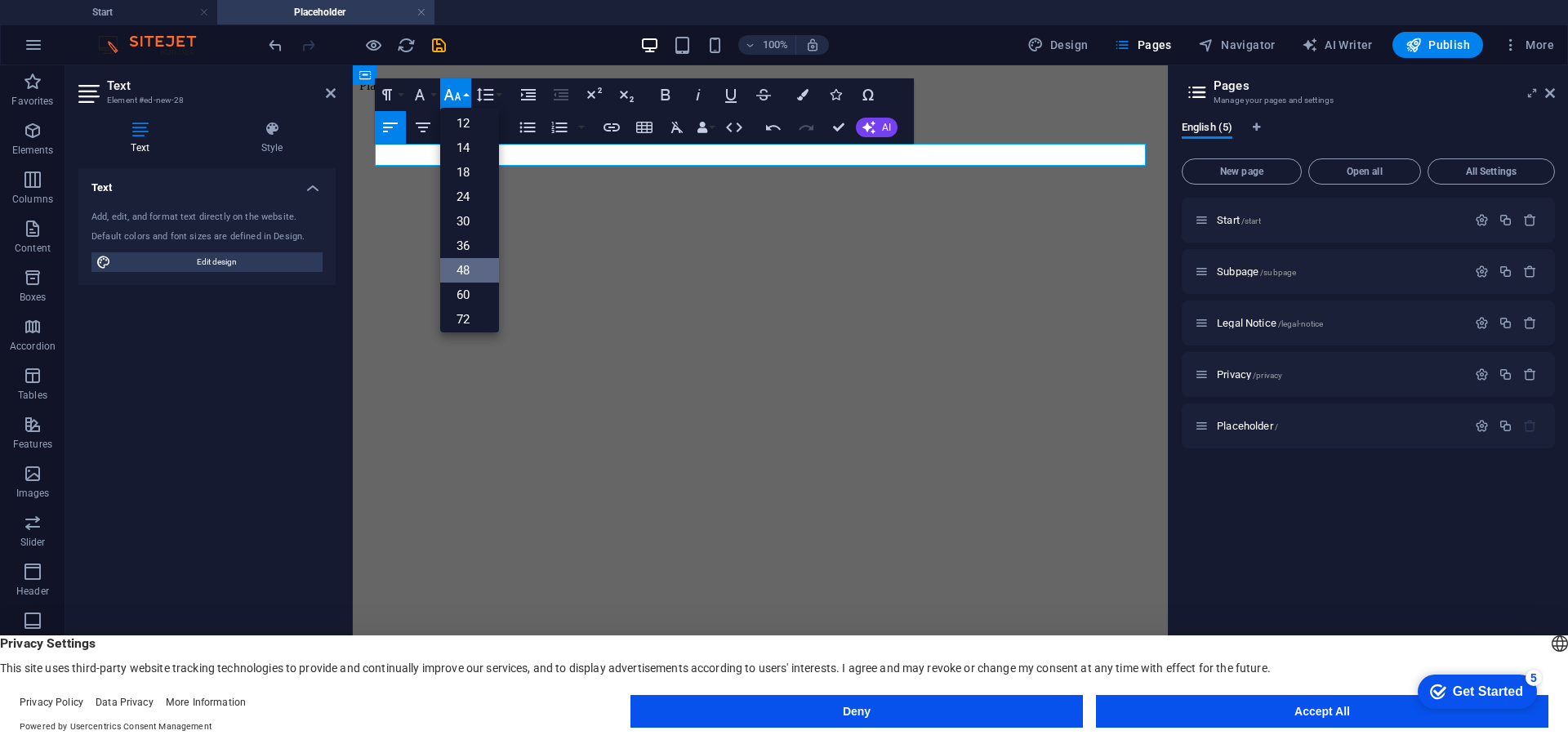
scroll to position [132, 0]
click at [475, 213] on link "36" at bounding box center [469, 215] width 59 height 24
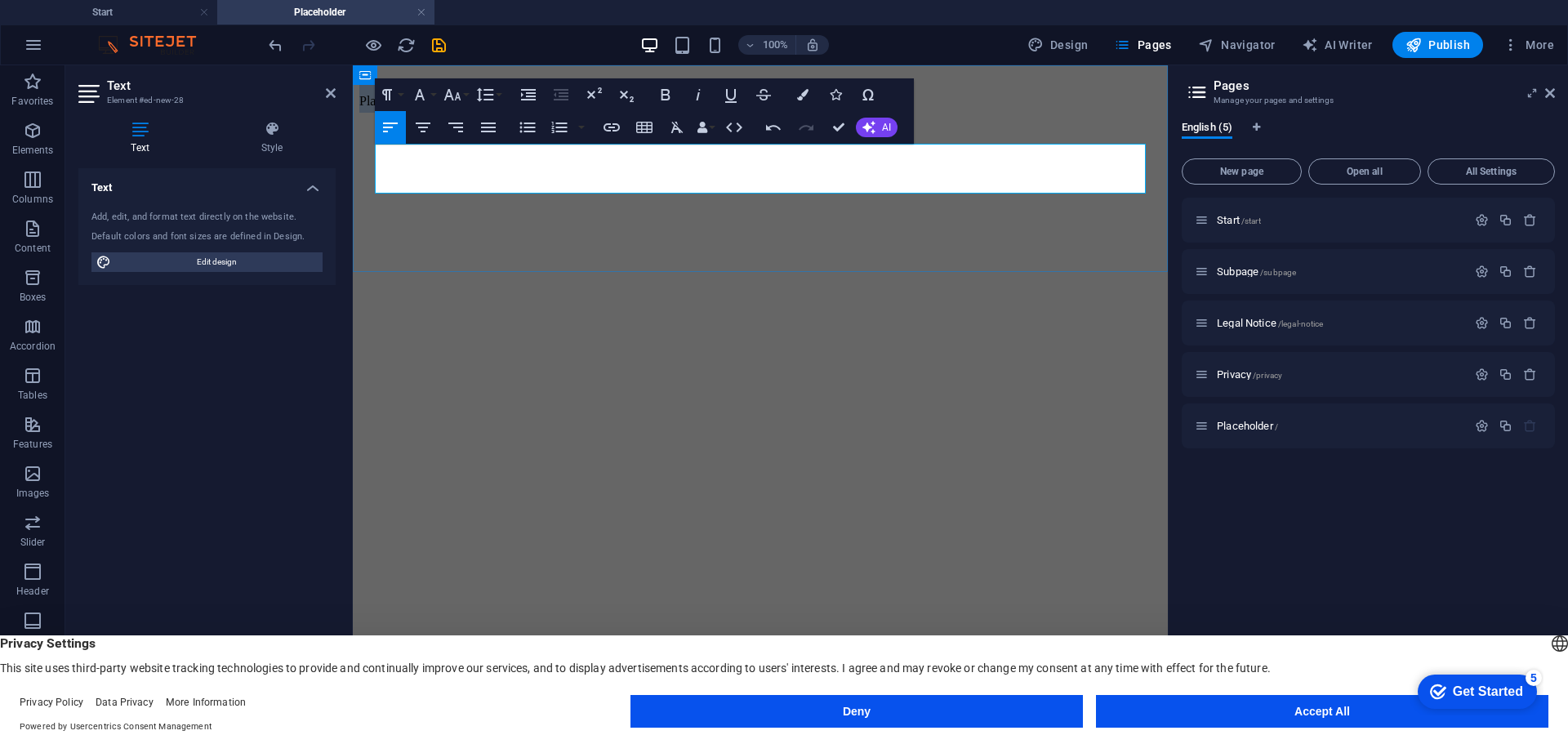
drag, startPoint x: 492, startPoint y: 168, endPoint x: 373, endPoint y: 177, distance: 119.3
click at [373, 112] on div "Placeholder. ​" at bounding box center [760, 96] width 802 height 35
click at [494, 136] on icon "button" at bounding box center [488, 127] width 19 height 19
click at [418, 130] on icon "button" at bounding box center [423, 127] width 19 height 19
click at [813, 126] on html "Placeholder. ​" at bounding box center [760, 95] width 815 height 61
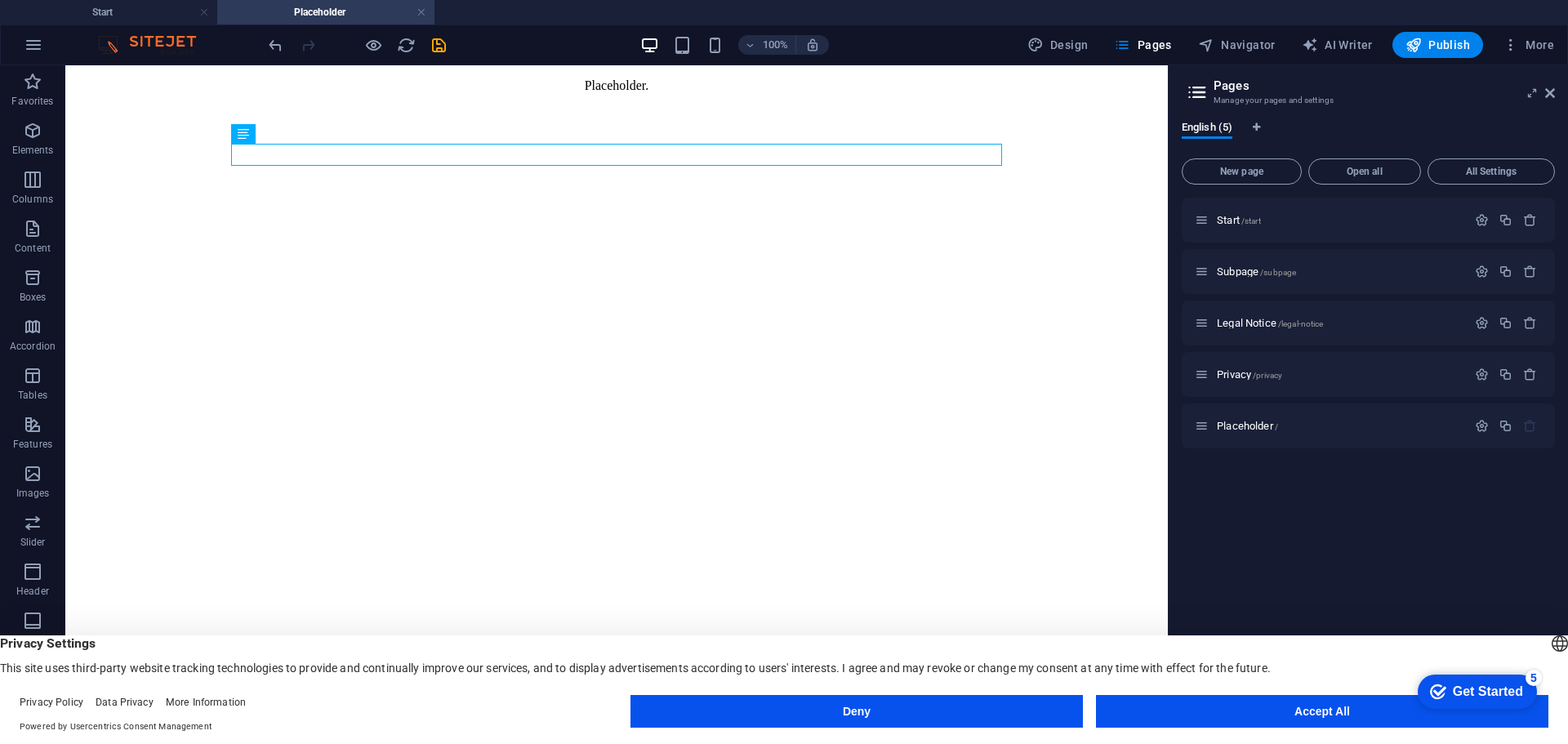
click at [634, 106] on html "Placeholder." at bounding box center [616, 86] width 1102 height 40
click at [1409, 51] on icon "button" at bounding box center [1413, 44] width 16 height 16
